Goal: Find contact information: Find contact information

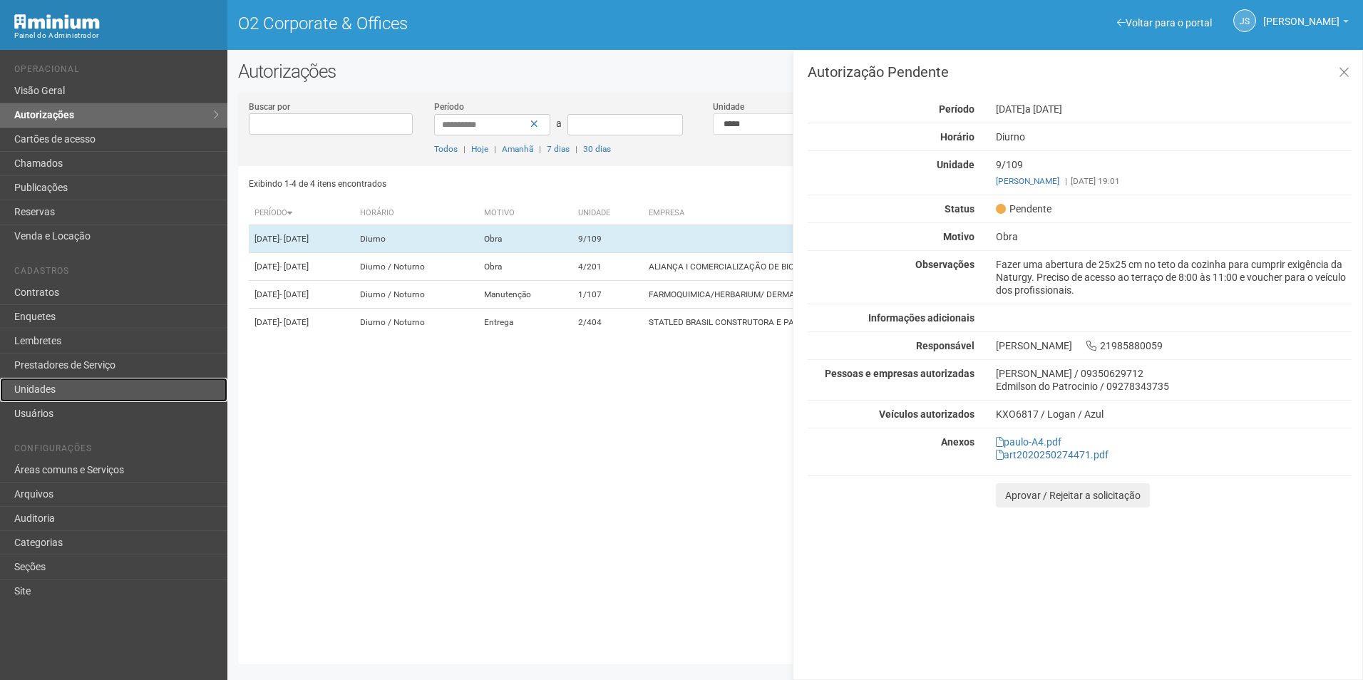
click at [61, 390] on link "Unidades" at bounding box center [113, 390] width 227 height 24
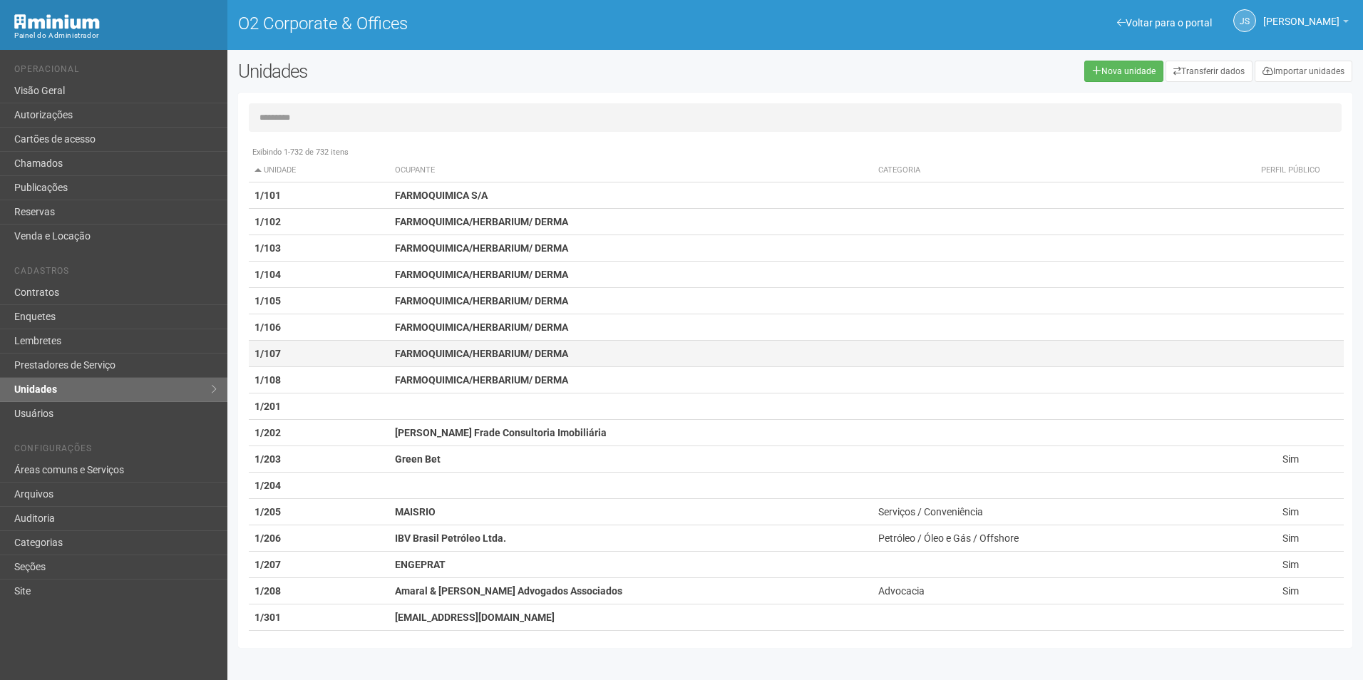
click at [380, 357] on td "1/107" at bounding box center [319, 354] width 141 height 26
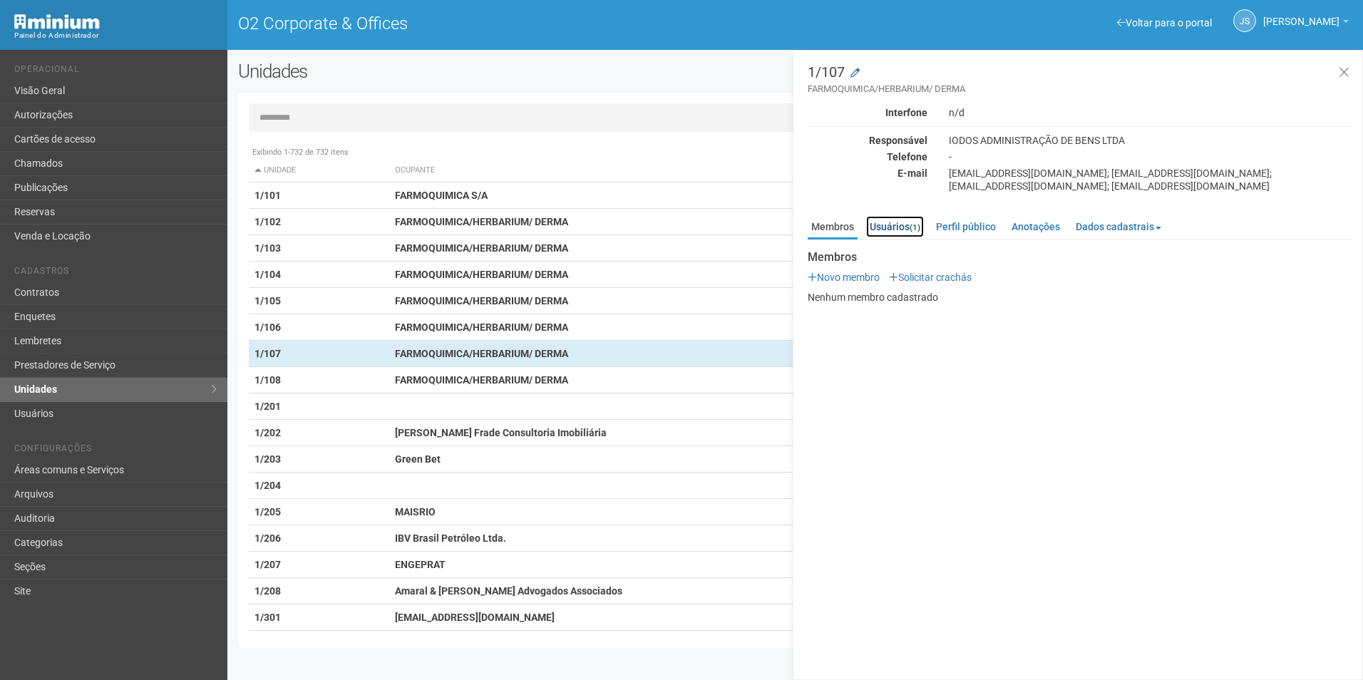
click at [905, 227] on link "Usuários (1)" at bounding box center [895, 226] width 58 height 21
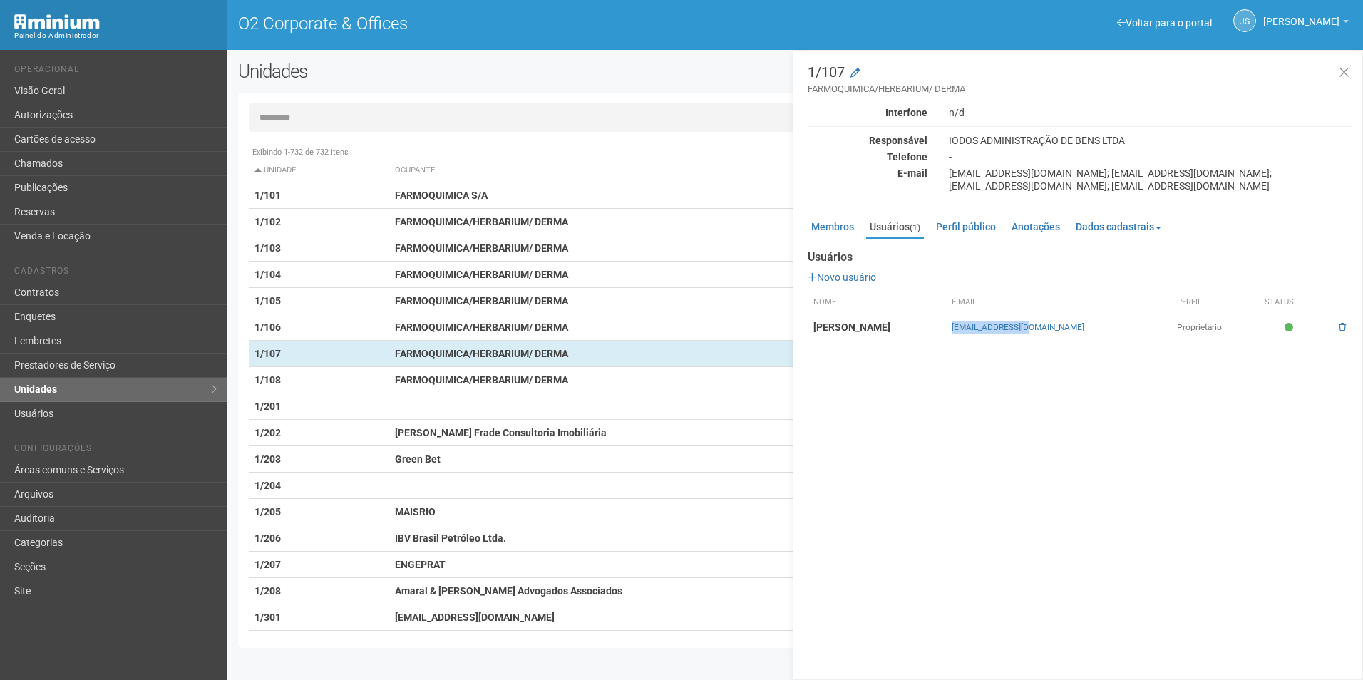
drag, startPoint x: 1061, startPoint y: 336, endPoint x: 1146, endPoint y: 338, distance: 84.9
click at [1146, 338] on tr "[PERSON_NAME] [EMAIL_ADDRESS][DOMAIN_NAME] Proprietário" at bounding box center [1080, 327] width 544 height 26
copy tr "[EMAIL_ADDRESS][DOMAIN_NAME]"
